Goal: Find specific page/section: Find specific page/section

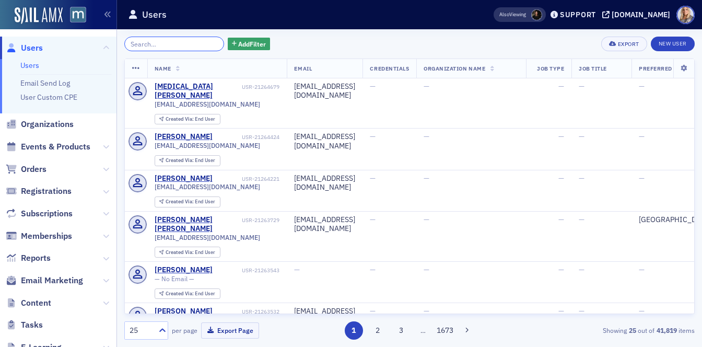
click at [174, 48] on input "search" at bounding box center [174, 44] width 100 height 15
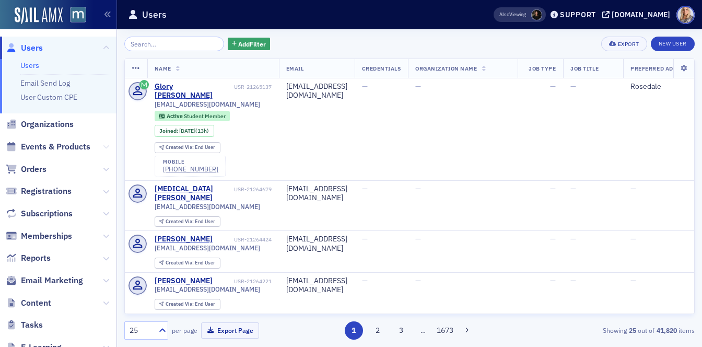
click at [108, 146] on icon at bounding box center [106, 147] width 6 height 6
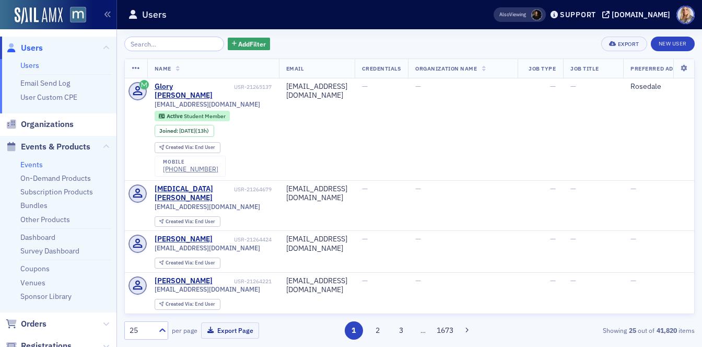
click at [36, 164] on link "Events" at bounding box center [31, 164] width 22 height 9
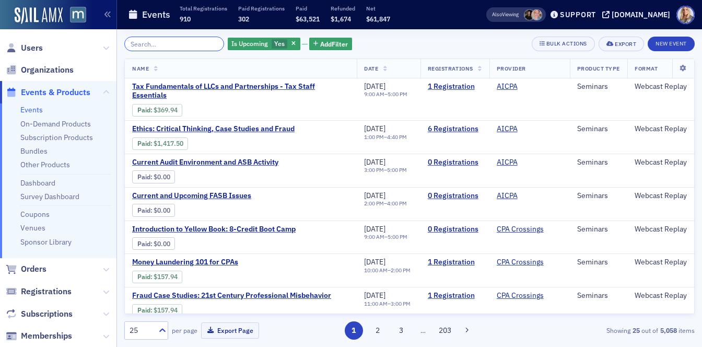
click at [158, 45] on input "search" at bounding box center [174, 44] width 100 height 15
paste input "Auditing, Assurance, and Ethics Update for Governments and Not-for-Profit"
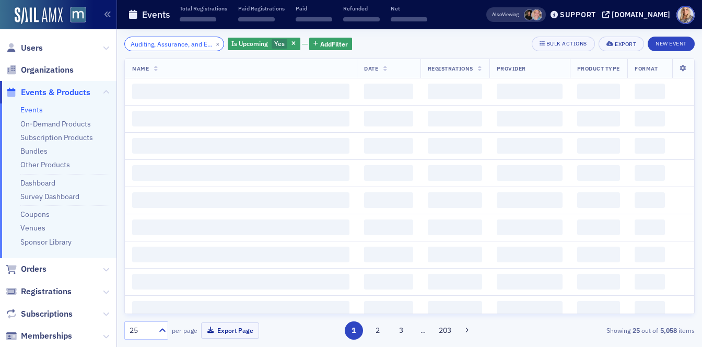
scroll to position [0, 146]
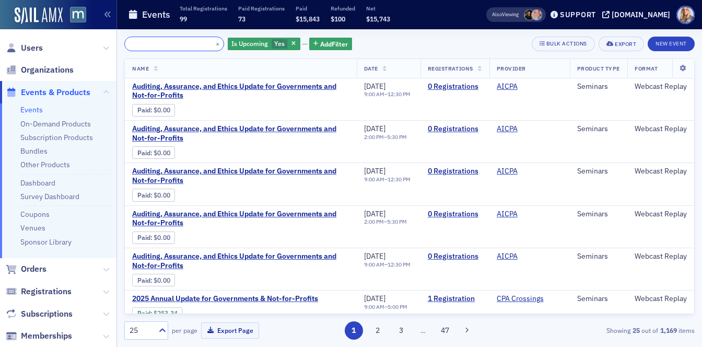
type input "Auditing, Assurance, and Ethics Update for Governments and Not-for-Profit"
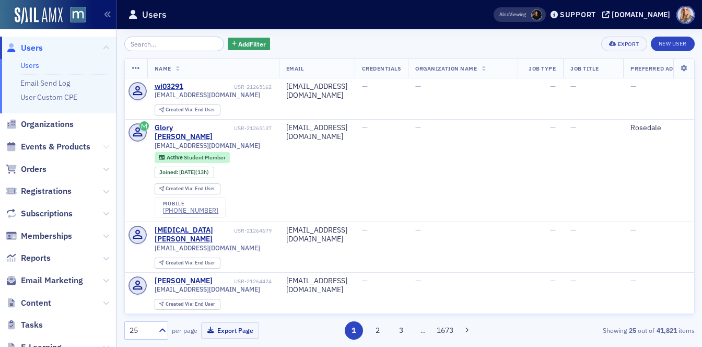
click at [108, 149] on icon at bounding box center [106, 147] width 6 height 6
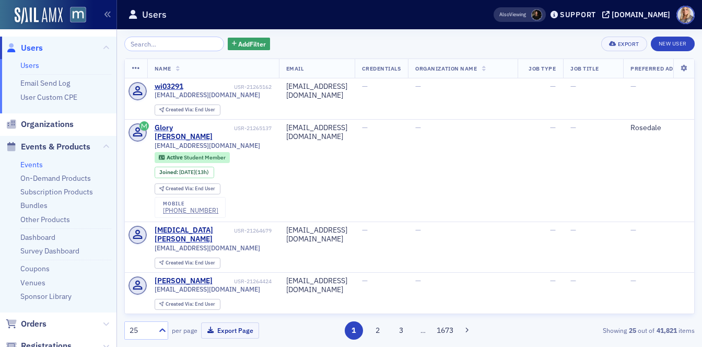
click at [29, 166] on link "Events" at bounding box center [31, 164] width 22 height 9
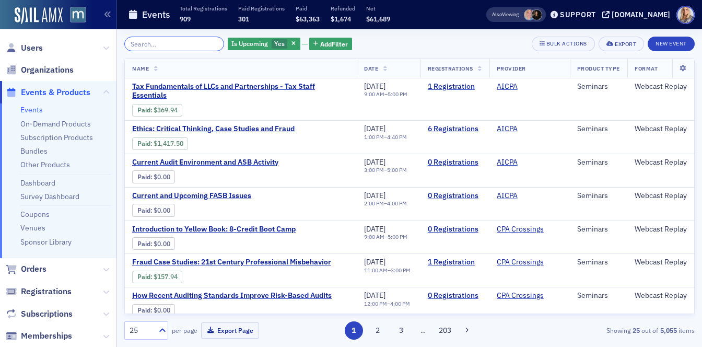
click at [167, 45] on input "search" at bounding box center [174, 44] width 100 height 15
paste input "Auditing, Assurance, and Ethics Update for Governments and Not-for-Profits"
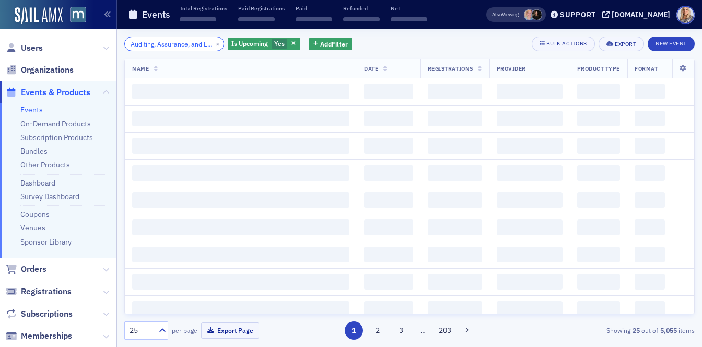
scroll to position [0, 149]
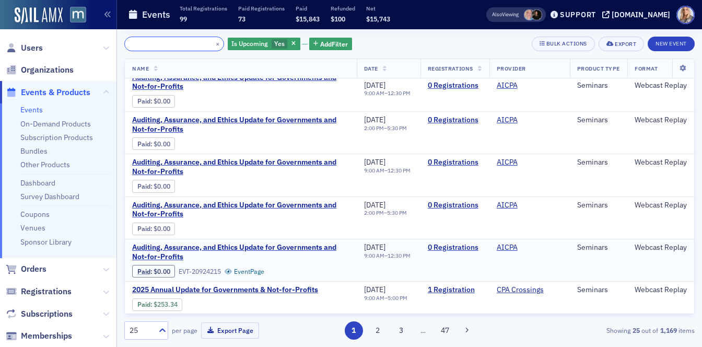
scroll to position [8, 0]
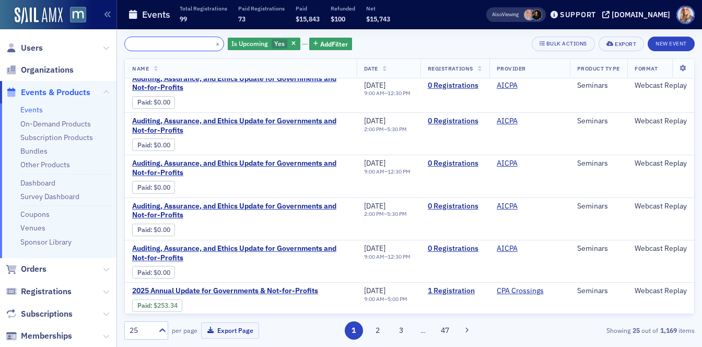
type input "Auditing, Assurance, and Ethics Update for Governments and Not-for-Profits"
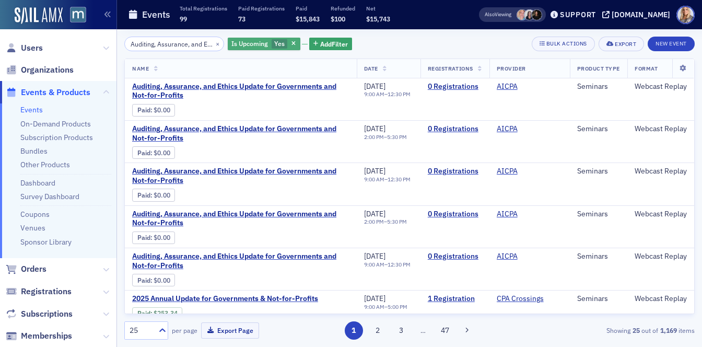
click at [256, 41] on div "Is Upcoming Yes" at bounding box center [264, 44] width 73 height 13
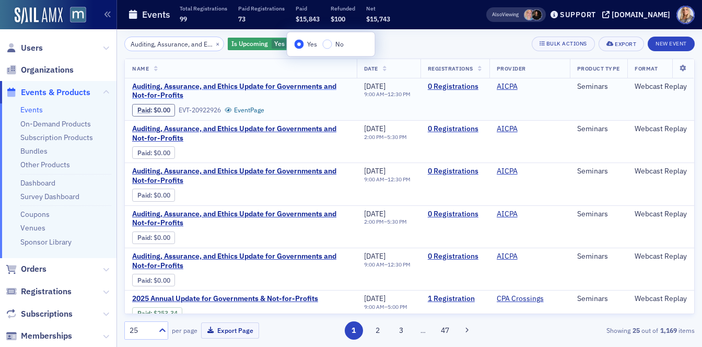
click at [214, 94] on span "Auditing, Assurance, and Ethics Update for Governments and Not-for-Profits" at bounding box center [240, 91] width 217 height 18
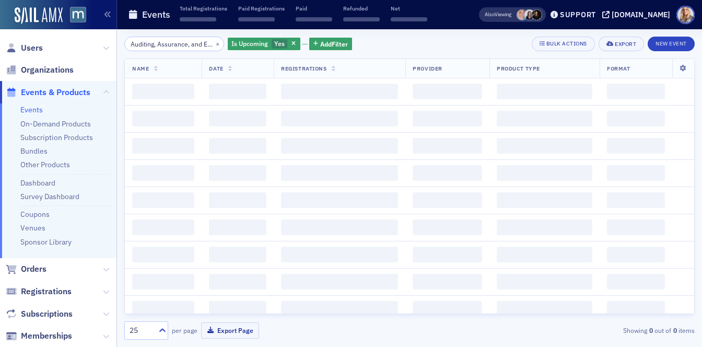
scroll to position [0, 149]
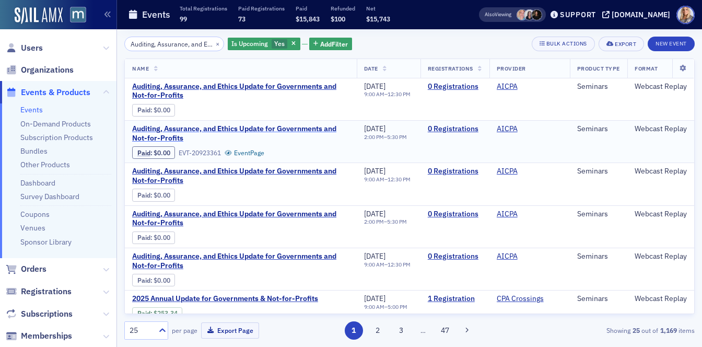
click at [231, 128] on span "Auditing, Assurance, and Ethics Update for Governments and Not-for-Profits" at bounding box center [240, 133] width 217 height 18
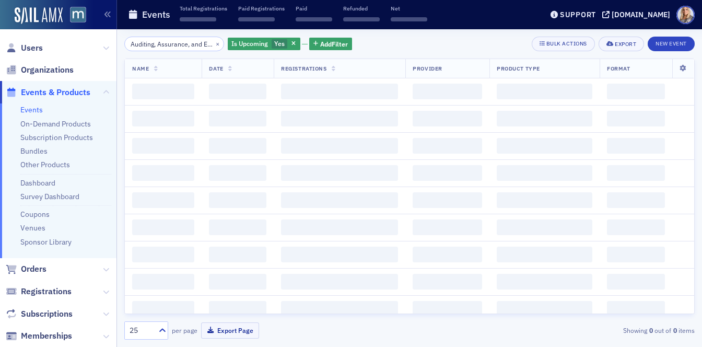
scroll to position [0, 149]
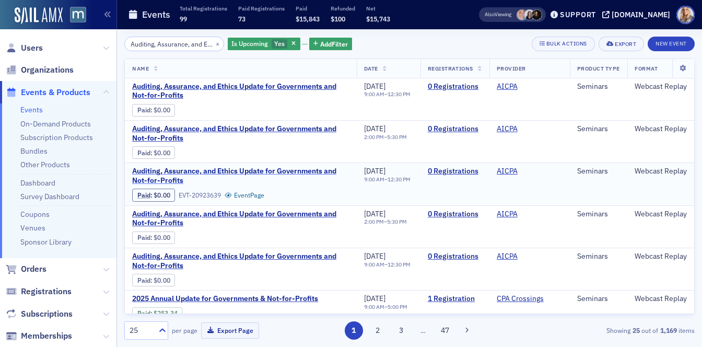
click at [225, 171] on span "Auditing, Assurance, and Ethics Update for Governments and Not-for-Profits" at bounding box center [240, 176] width 217 height 18
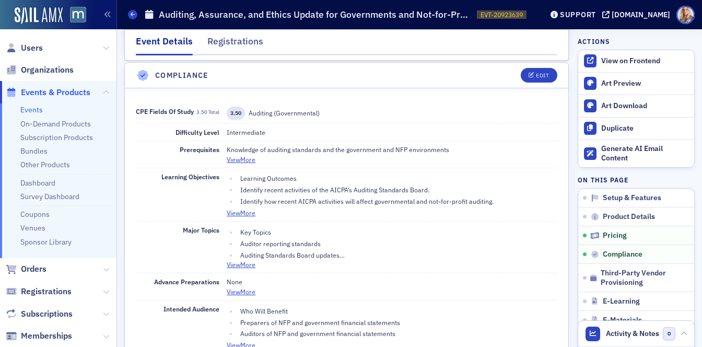
scroll to position [1119, 0]
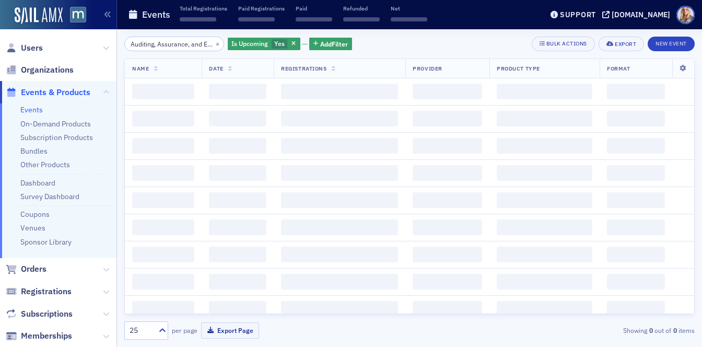
scroll to position [0, 149]
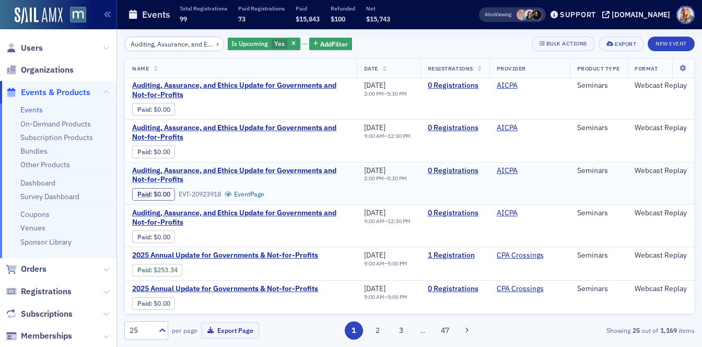
click at [255, 171] on span "Auditing, Assurance, and Ethics Update for Governments and Not-for-Profits" at bounding box center [240, 175] width 217 height 18
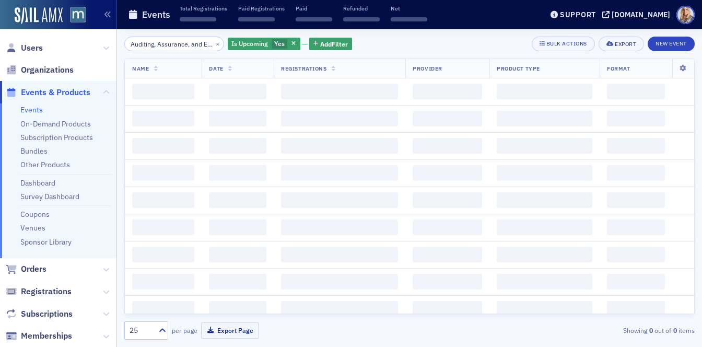
scroll to position [0, 149]
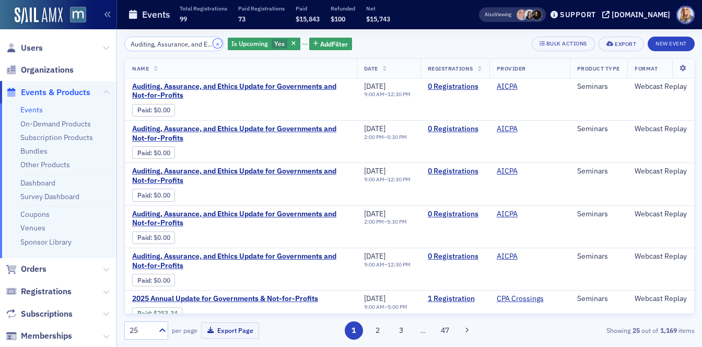
click at [213, 45] on button "×" at bounding box center [217, 43] width 9 height 9
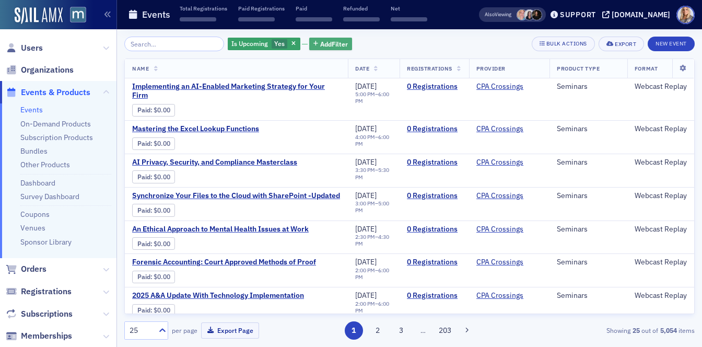
click at [324, 46] on span "Add Filter" at bounding box center [334, 43] width 28 height 9
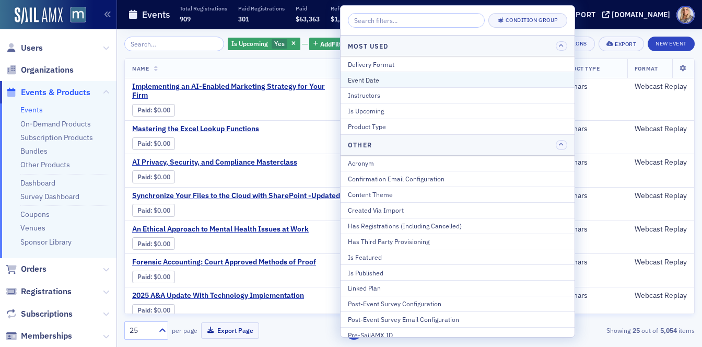
click at [364, 77] on div "Event Date" at bounding box center [457, 79] width 219 height 9
select select "7"
select select "2025"
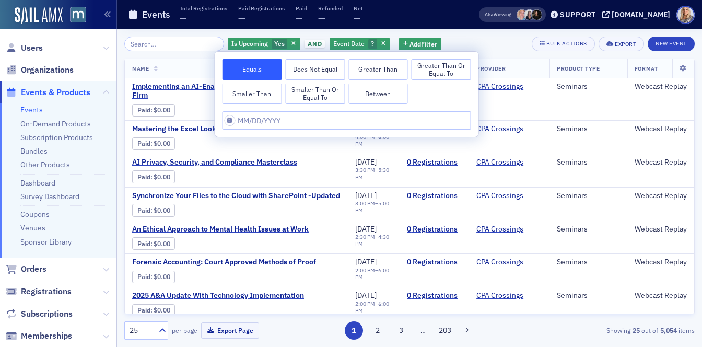
click at [380, 95] on button "Between" at bounding box center [378, 94] width 60 height 21
select select "7"
select select "2025"
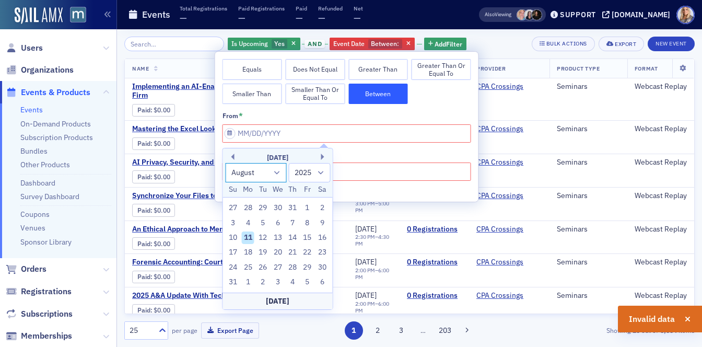
click at [256, 171] on select "January February March April May June July August September October November De…" at bounding box center [256, 172] width 62 height 19
select select "8"
click at [225, 163] on select "January February March April May June July August September October November De…" at bounding box center [256, 172] width 62 height 19
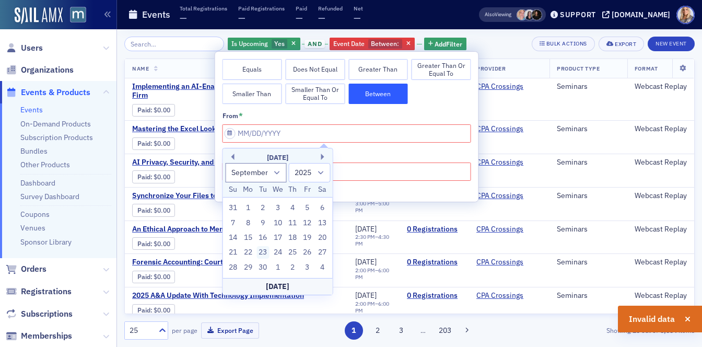
click at [262, 250] on div "23" at bounding box center [262, 252] width 13 height 13
type input "09/23/2025"
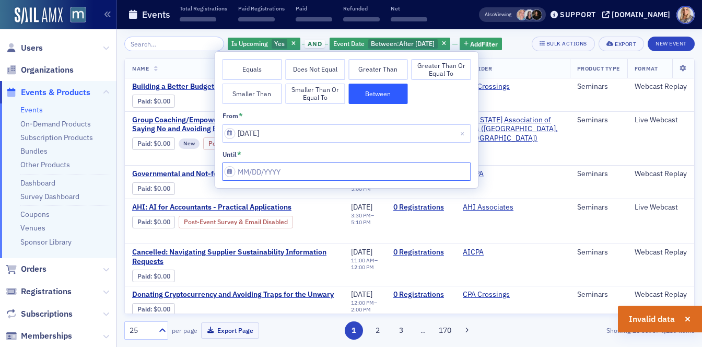
select select "8"
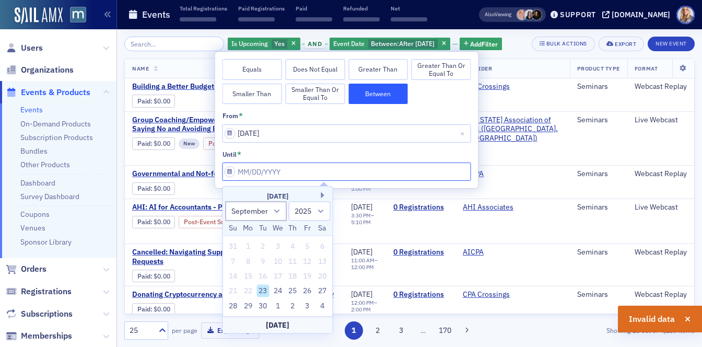
click at [230, 172] on input "from *" at bounding box center [347, 171] width 249 height 18
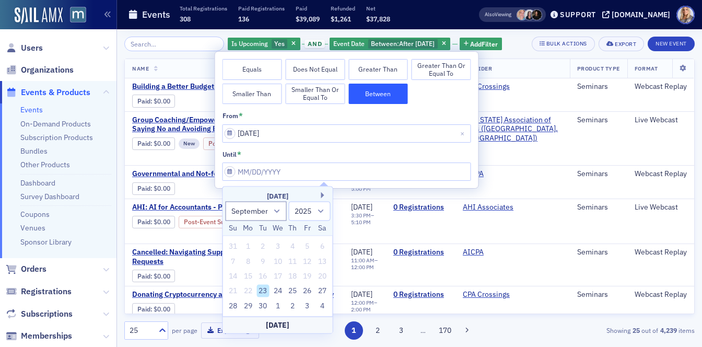
click at [263, 288] on div "23" at bounding box center [262, 291] width 13 height 13
type input "09/23/2025"
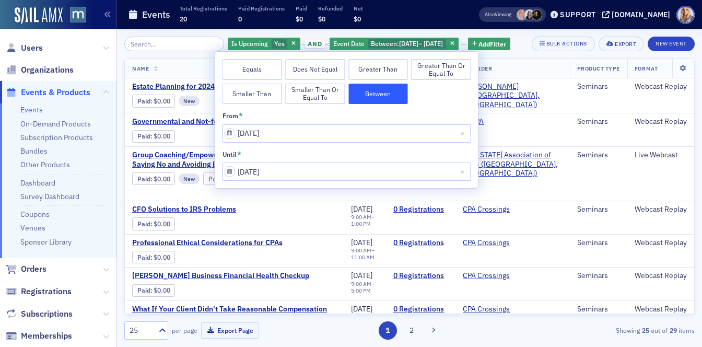
click at [511, 44] on div "Is Upcoming Yes and Event Date Between : 9/23/2025 – 9/23/2025 Add Filter" at bounding box center [369, 44] width 283 height 15
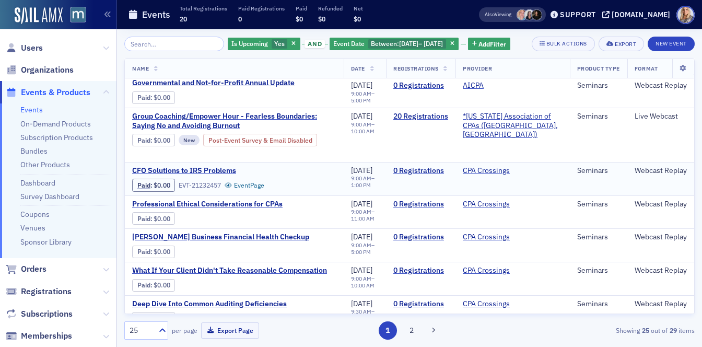
scroll to position [38, 0]
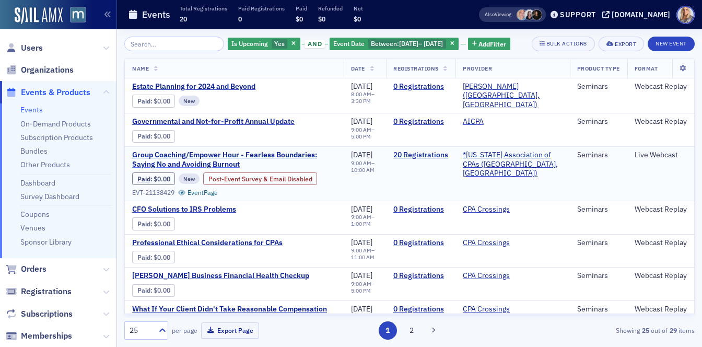
click at [187, 169] on span "Group Coaching/Empower Hour - Fearless Boundaries: Saying No and Avoiding Burno…" at bounding box center [234, 159] width 204 height 18
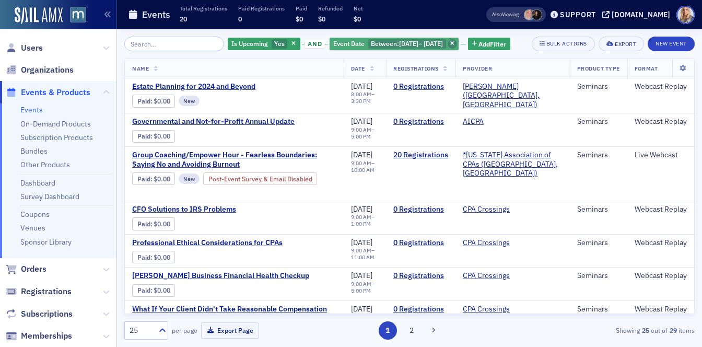
click at [454, 42] on icon "button" at bounding box center [452, 44] width 4 height 6
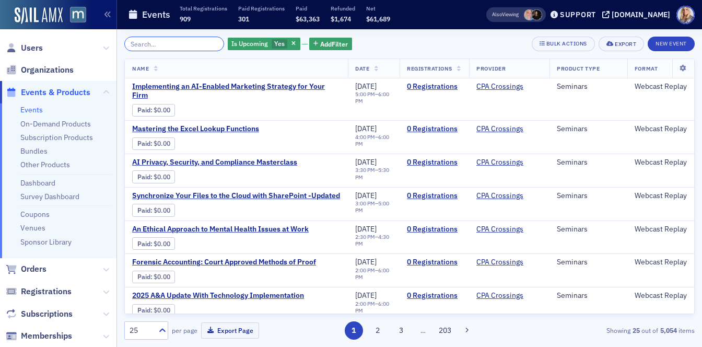
click at [182, 45] on input "search" at bounding box center [174, 44] width 100 height 15
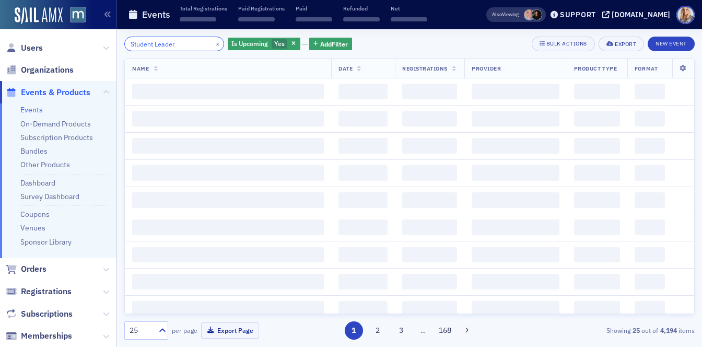
type input "Student Leaders"
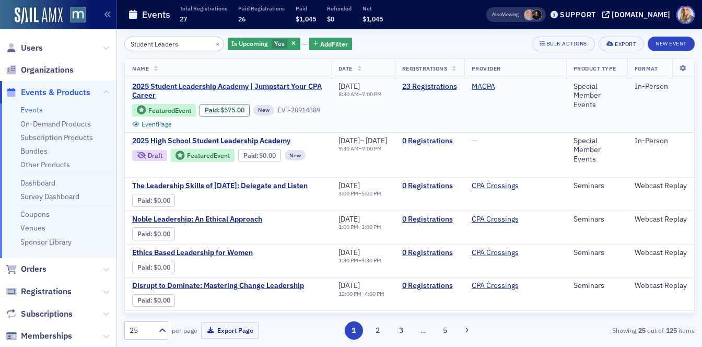
click at [207, 86] on span "2025 Student Leadership Academy | Jumpstart Your CPA Career" at bounding box center [228, 91] width 192 height 18
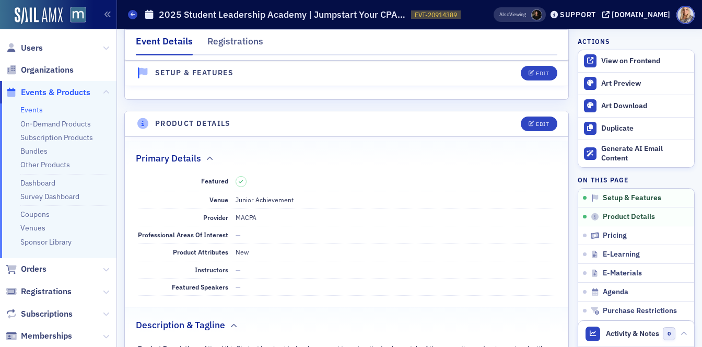
scroll to position [203, 0]
click at [615, 60] on div "View on Frontend" at bounding box center [645, 60] width 88 height 9
click at [656, 62] on div "View on Frontend" at bounding box center [645, 60] width 88 height 9
click at [108, 49] on icon at bounding box center [106, 48] width 6 height 6
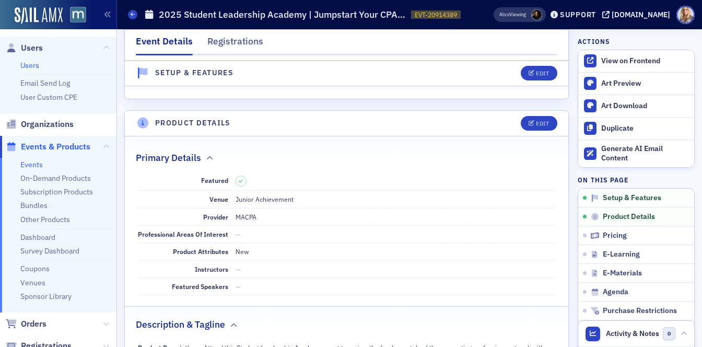
click at [36, 65] on link "Users" at bounding box center [29, 65] width 19 height 9
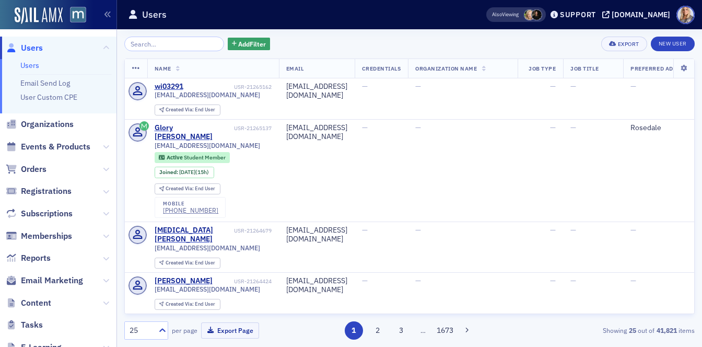
click at [139, 43] on input "search" at bounding box center [174, 44] width 100 height 15
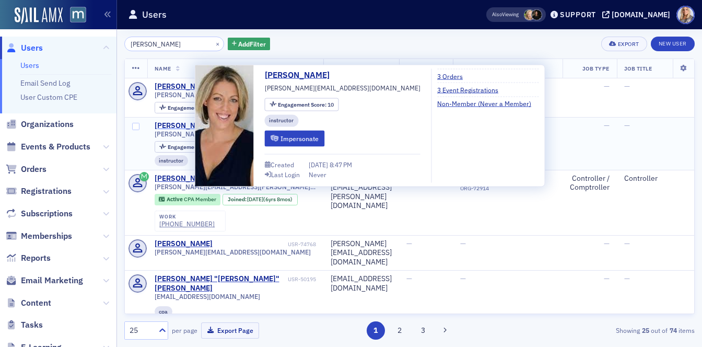
type input "Kate Boorer"
click at [179, 125] on div "Kate Boorer" at bounding box center [184, 125] width 58 height 9
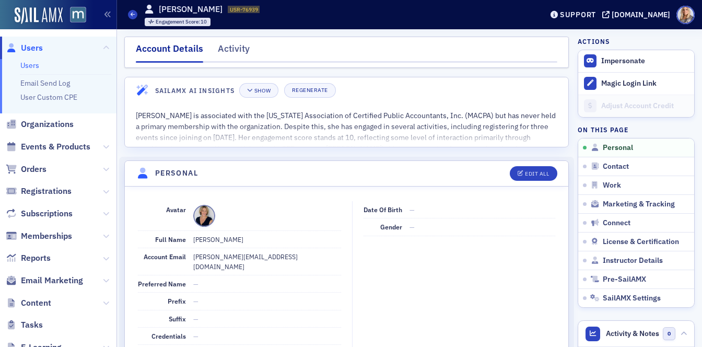
click at [337, 244] on dd "Kate Boorer" at bounding box center [267, 239] width 148 height 17
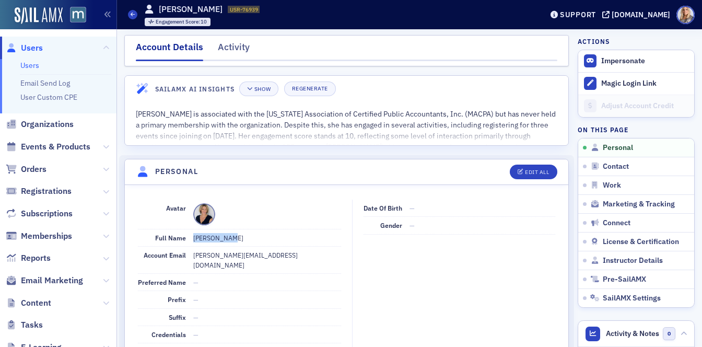
drag, startPoint x: 193, startPoint y: 237, endPoint x: 244, endPoint y: 239, distance: 51.2
click at [244, 239] on dd "Kate Boorer" at bounding box center [267, 237] width 148 height 17
copy dd "Kate Boorer"
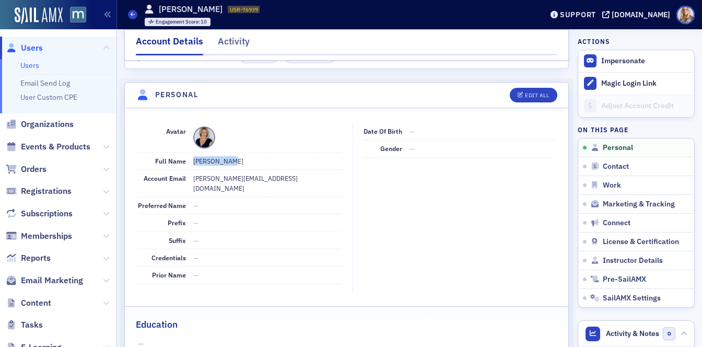
scroll to position [80, 0]
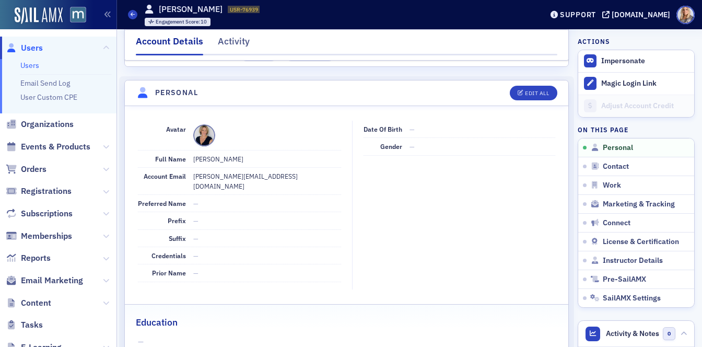
click at [199, 135] on span at bounding box center [204, 135] width 22 height 22
click at [201, 135] on span at bounding box center [204, 135] width 22 height 22
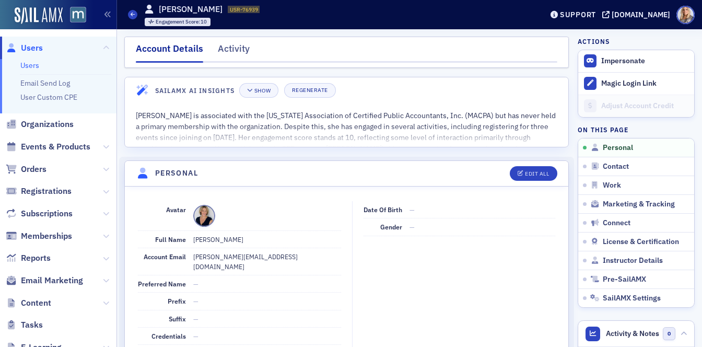
click at [36, 66] on link "Users" at bounding box center [29, 65] width 19 height 9
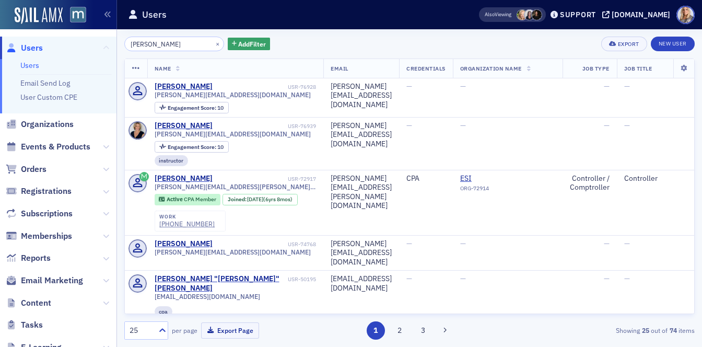
drag, startPoint x: 174, startPoint y: 45, endPoint x: 106, endPoint y: 44, distance: 69.0
click at [106, 44] on div "Users Users Email Send Log User Custom CPE Organizations Events & Products Orde…" at bounding box center [351, 173] width 702 height 347
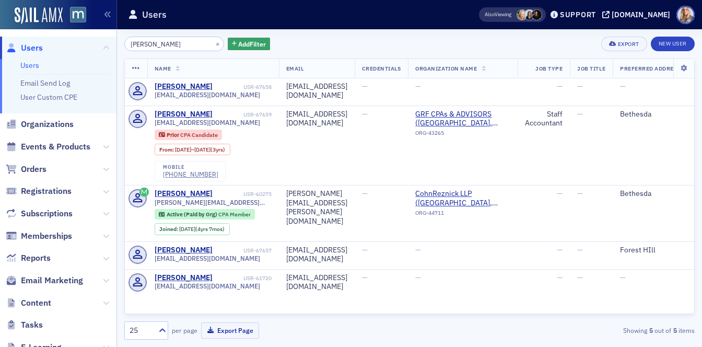
type input "Blaise"
click at [213, 45] on button "×" at bounding box center [217, 43] width 9 height 9
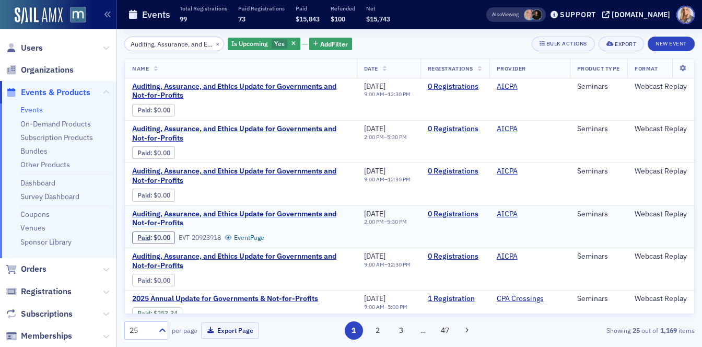
click at [253, 214] on span "Auditing, Assurance, and Ethics Update for Governments and Not-for-Profits" at bounding box center [240, 218] width 217 height 18
